Goal: Check status: Check status

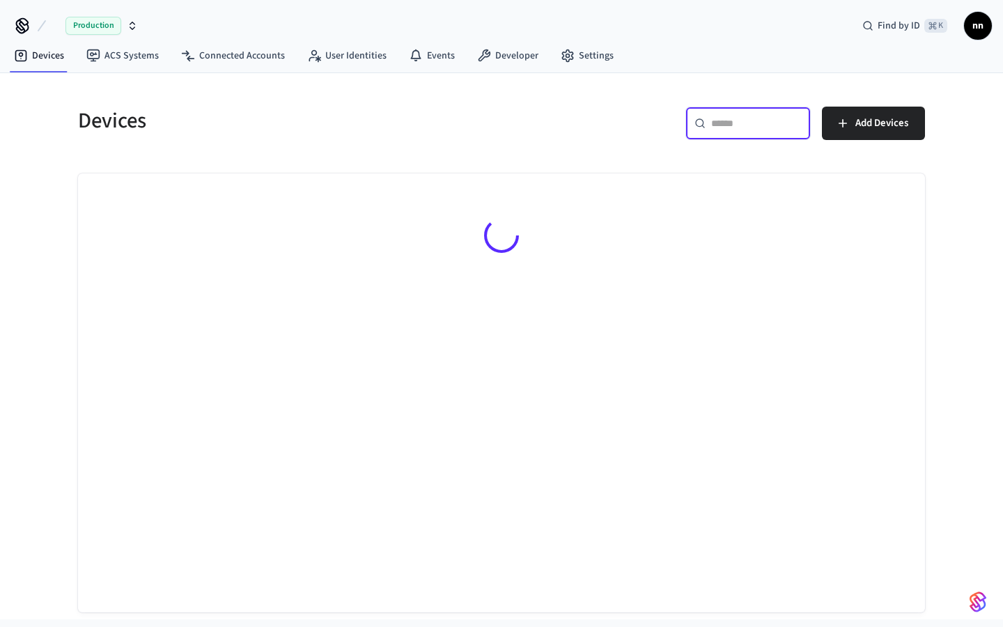
click at [721, 116] on input "text" at bounding box center [756, 123] width 91 height 14
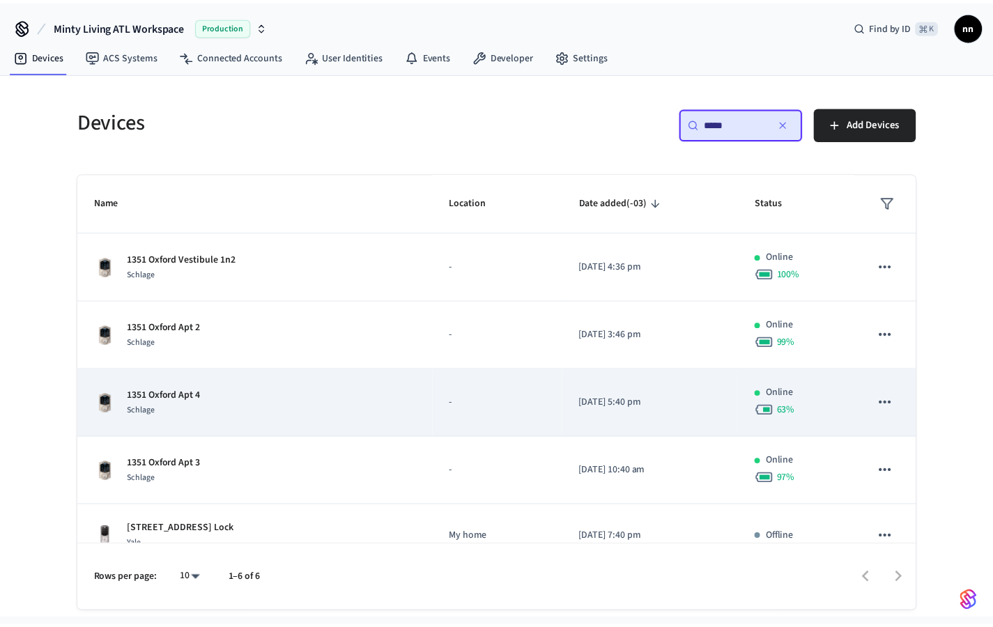
scroll to position [93, 0]
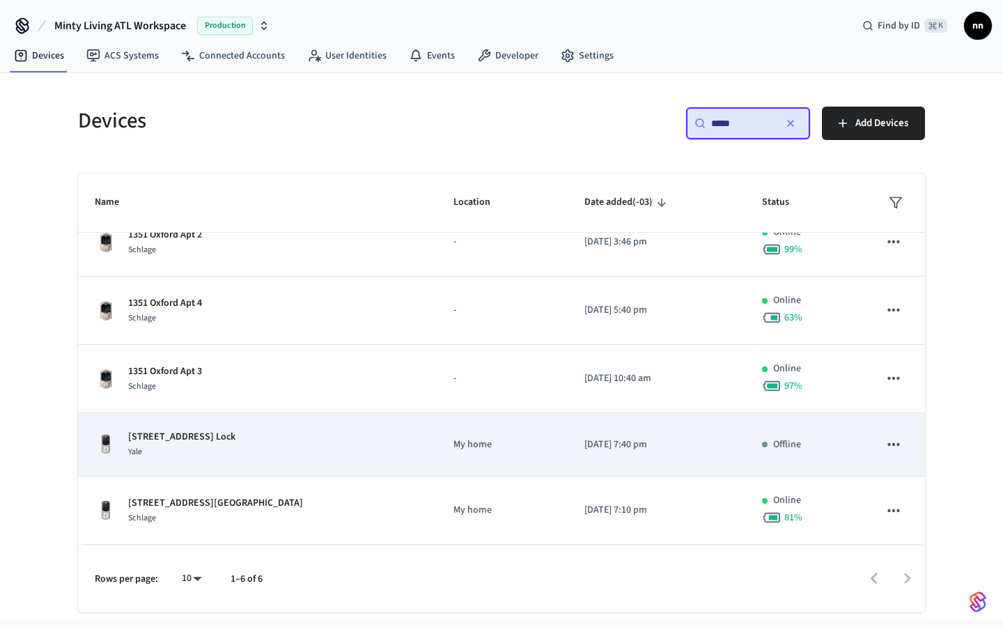
type input "****"
click at [275, 450] on div "[STREET_ADDRESS] Front Lock Yale" at bounding box center [257, 444] width 325 height 29
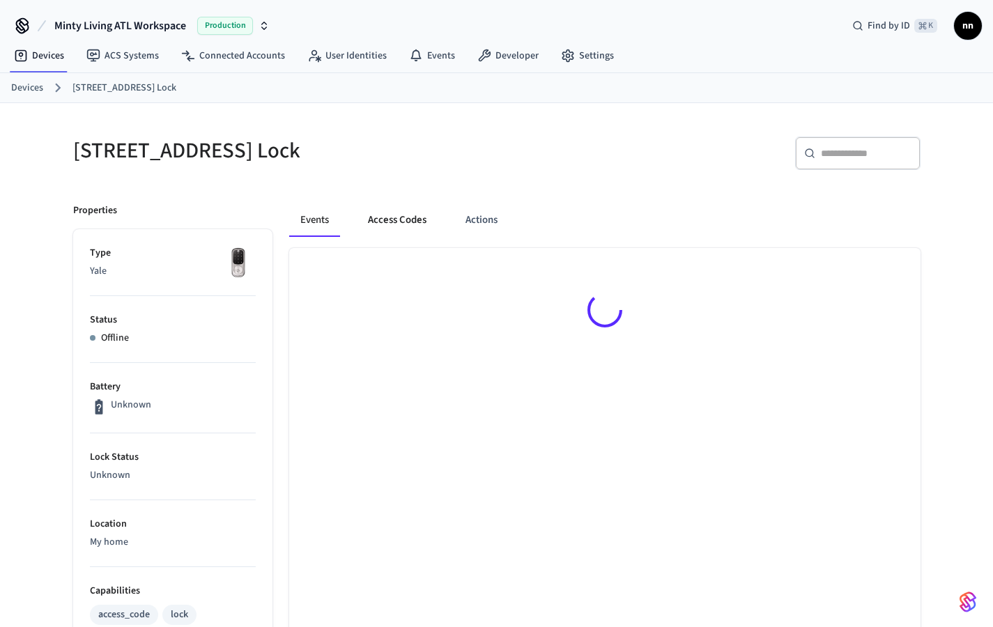
click at [407, 211] on button "Access Codes" at bounding box center [397, 219] width 81 height 33
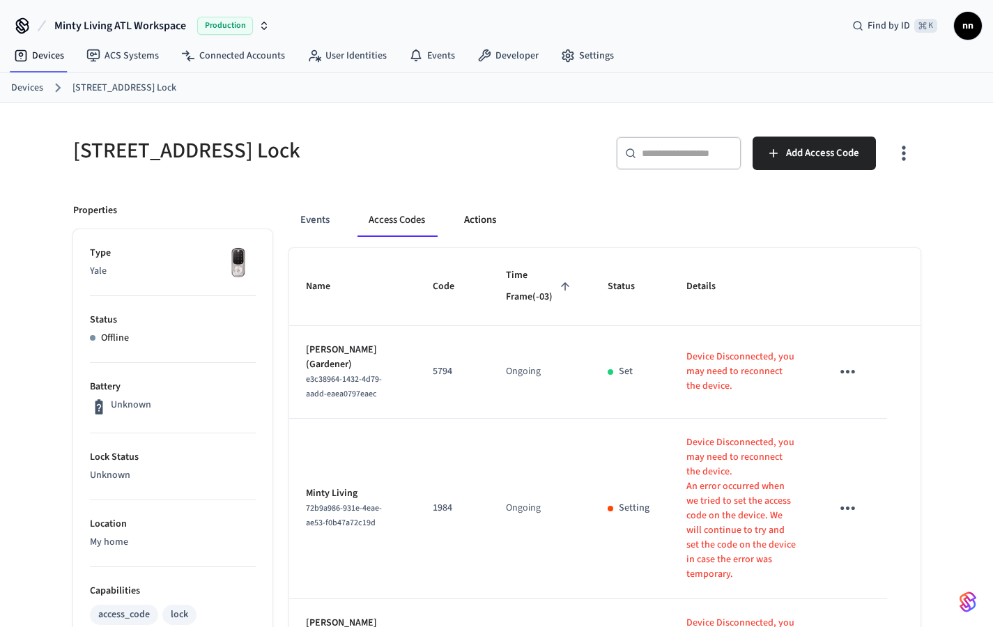
click at [461, 224] on button "Actions" at bounding box center [480, 219] width 54 height 33
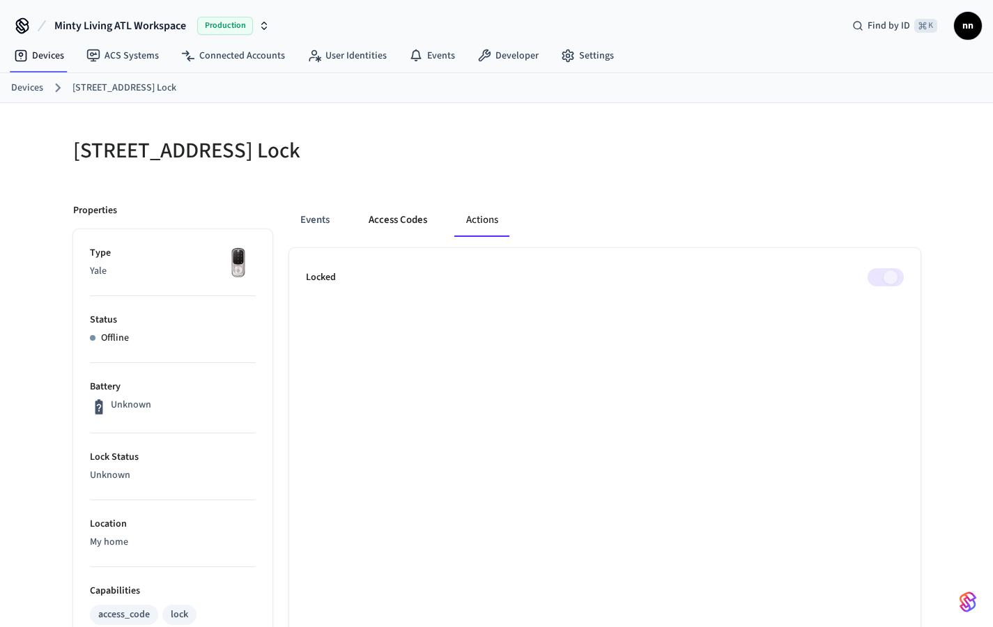
click at [372, 217] on button "Access Codes" at bounding box center [397, 219] width 81 height 33
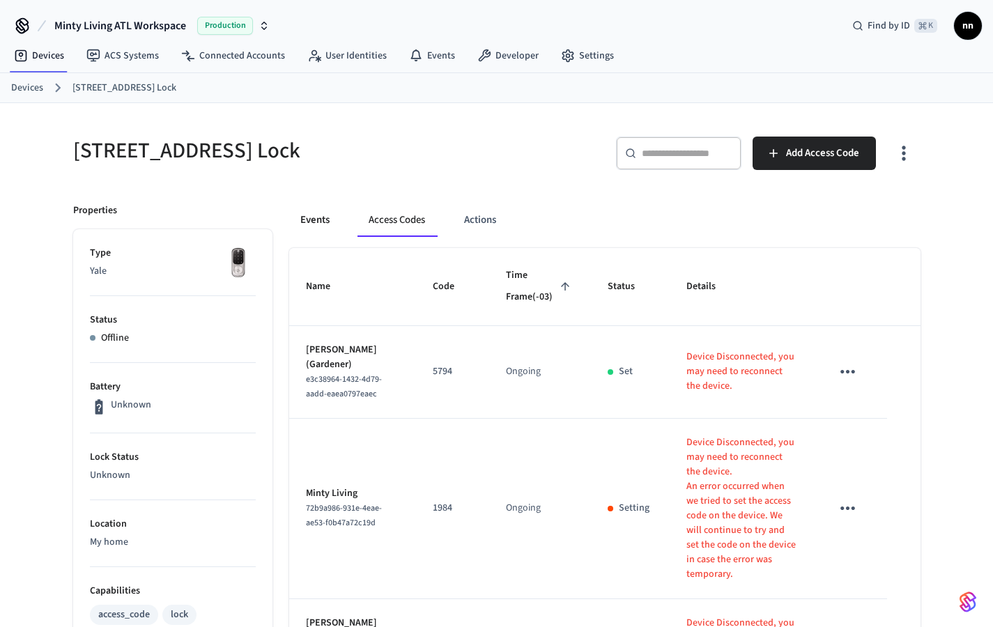
click at [321, 222] on button "Events" at bounding box center [315, 219] width 52 height 33
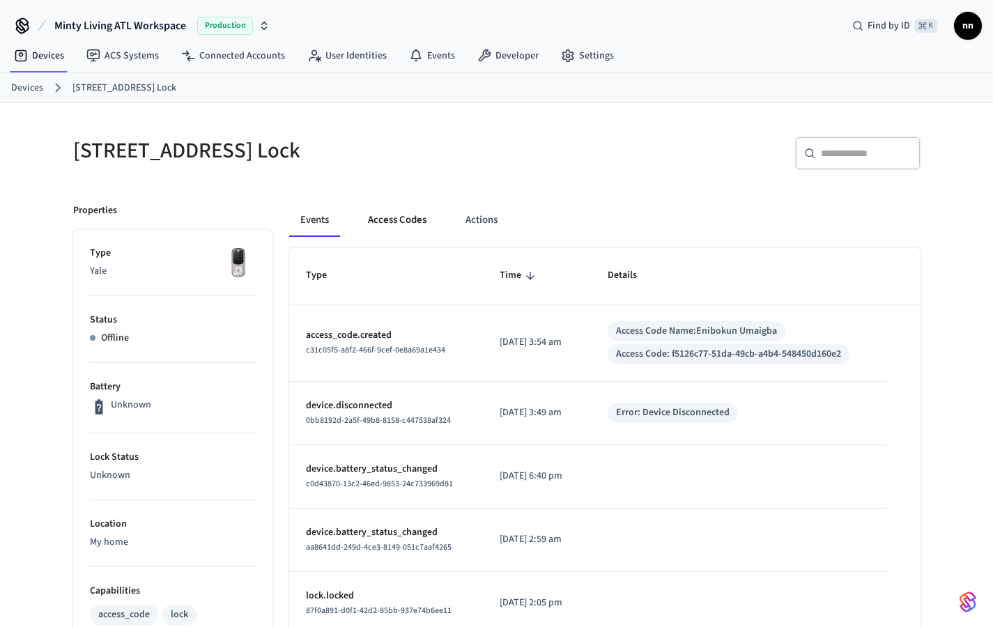
click at [398, 224] on button "Access Codes" at bounding box center [397, 219] width 81 height 33
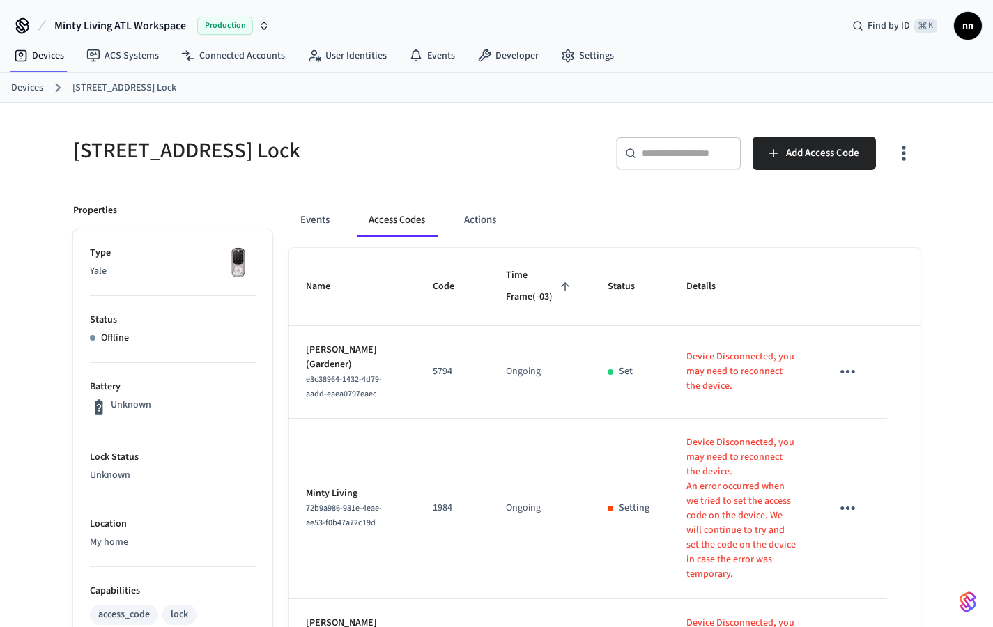
click at [25, 87] on link "Devices" at bounding box center [27, 88] width 32 height 15
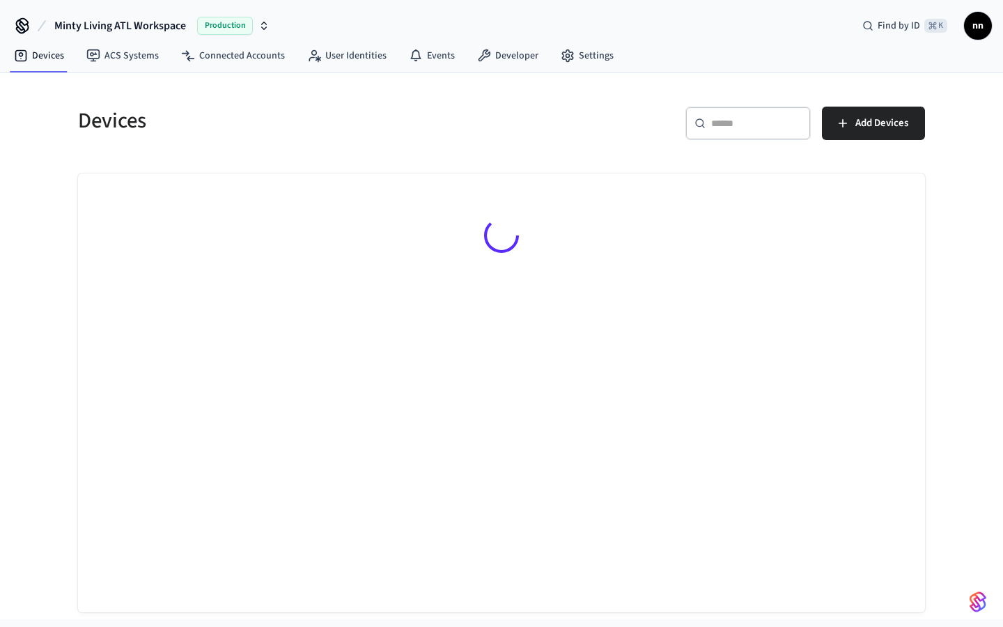
click at [723, 110] on div "​ ​" at bounding box center [748, 123] width 125 height 33
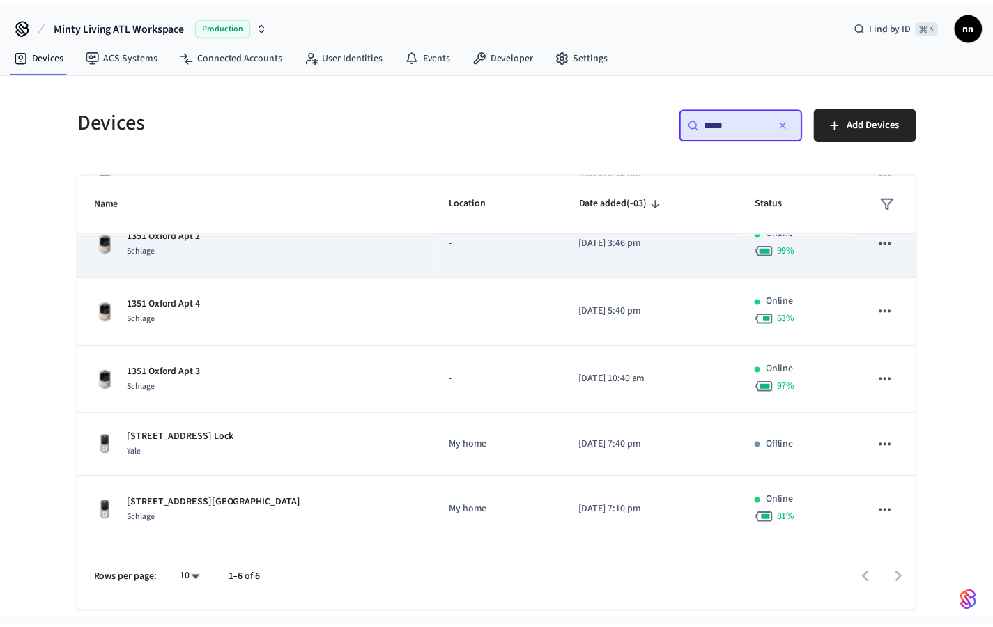
scroll to position [93, 0]
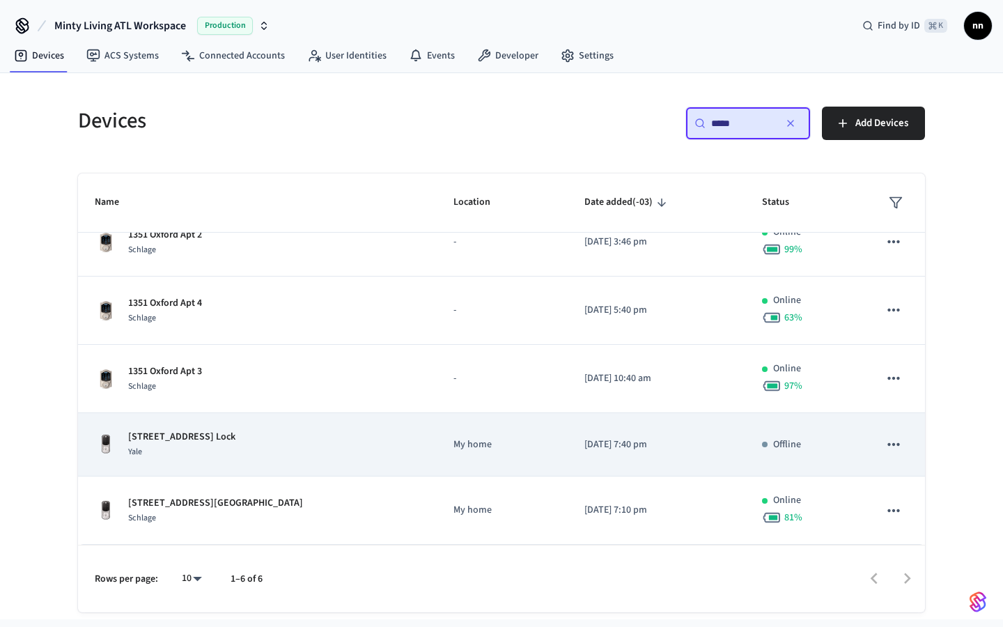
type input "****"
click at [328, 450] on div "[STREET_ADDRESS] Front Lock Yale" at bounding box center [257, 444] width 325 height 29
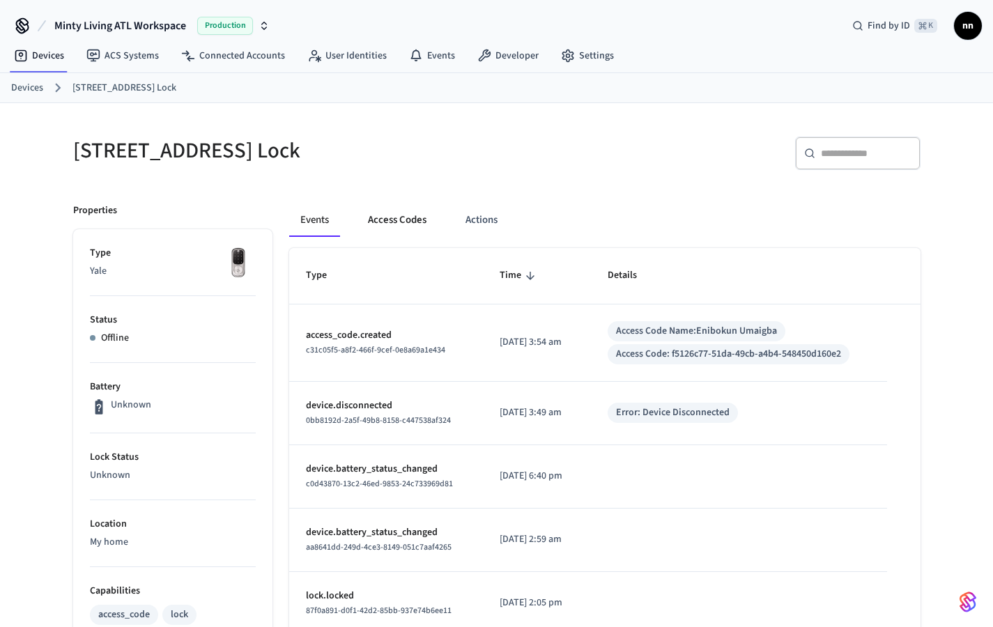
click at [387, 224] on button "Access Codes" at bounding box center [397, 219] width 81 height 33
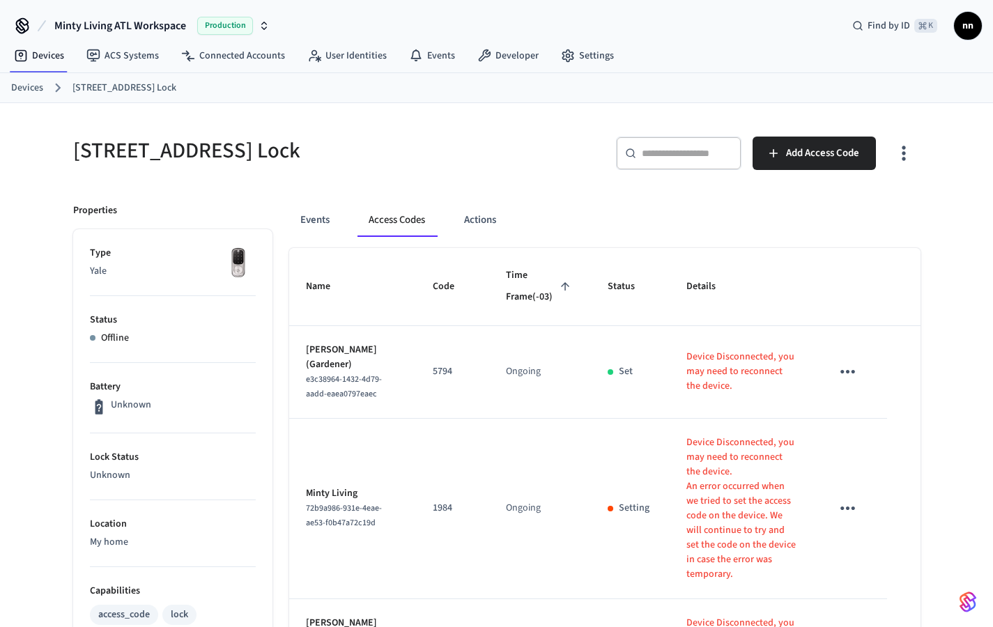
click at [36, 86] on link "Devices" at bounding box center [27, 88] width 32 height 15
